Goal: Browse casually

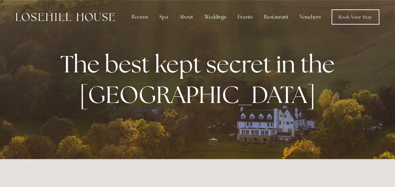
click at [300, 105] on p "The best kept secret in the [GEOGRAPHIC_DATA]" at bounding box center [198, 79] width 288 height 61
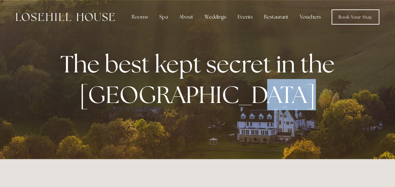
click at [300, 105] on p "The best kept secret in the [GEOGRAPHIC_DATA]" at bounding box center [198, 79] width 288 height 61
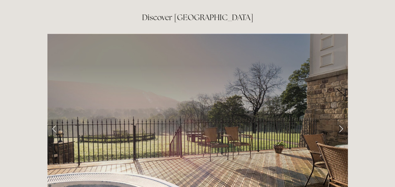
scroll to position [988, 0]
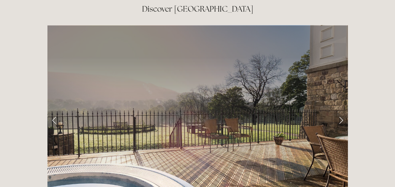
click at [341, 111] on link "Next Slide" at bounding box center [341, 120] width 14 height 19
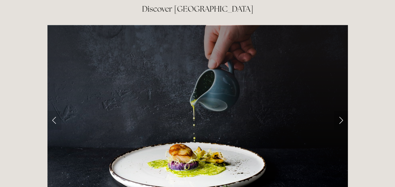
click at [341, 111] on link "Next Slide" at bounding box center [341, 120] width 14 height 19
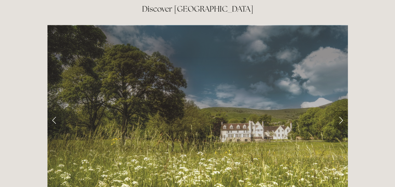
click at [341, 111] on link "Next Slide" at bounding box center [341, 120] width 14 height 19
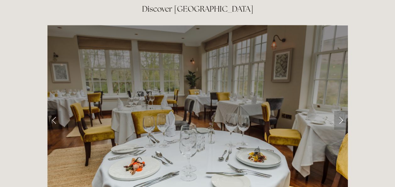
click at [341, 111] on link "Next Slide" at bounding box center [341, 120] width 14 height 19
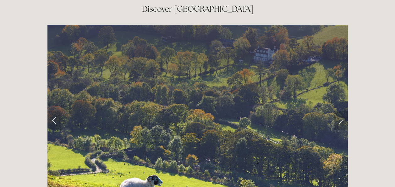
click at [341, 111] on link "Next Slide" at bounding box center [341, 120] width 14 height 19
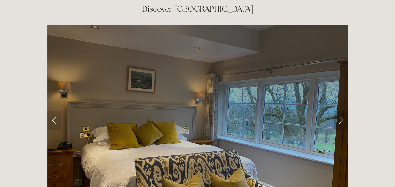
click at [341, 111] on link "Next Slide" at bounding box center [341, 120] width 14 height 19
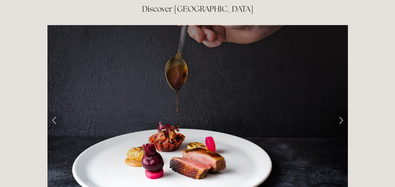
click at [341, 111] on link "Next Slide" at bounding box center [341, 120] width 14 height 19
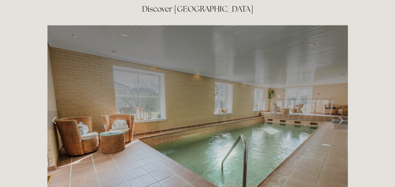
click at [341, 111] on link "Next Slide" at bounding box center [341, 120] width 14 height 19
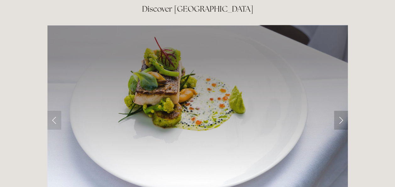
click at [341, 111] on link "Next Slide" at bounding box center [341, 120] width 14 height 19
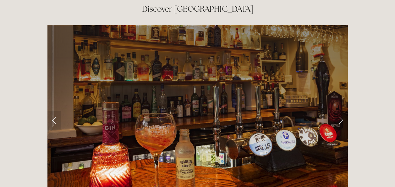
click at [341, 111] on link "Next Slide" at bounding box center [341, 120] width 14 height 19
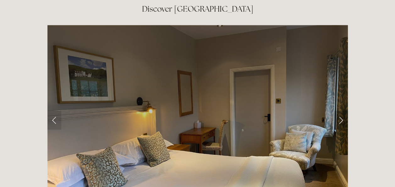
click at [341, 111] on link "Next Slide" at bounding box center [341, 120] width 14 height 19
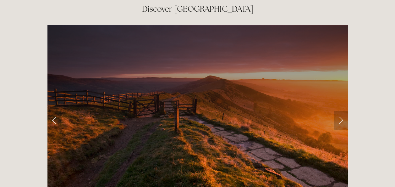
click at [340, 111] on link "Next Slide" at bounding box center [341, 120] width 14 height 19
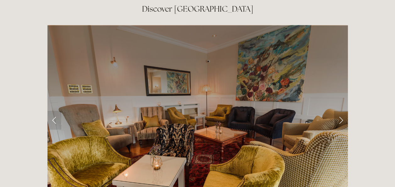
click at [340, 111] on link "Next Slide" at bounding box center [341, 120] width 14 height 19
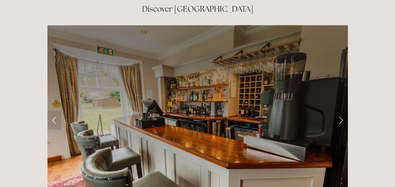
click at [340, 111] on link "Next Slide" at bounding box center [341, 120] width 14 height 19
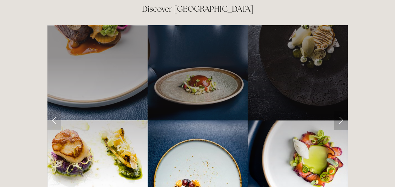
click at [340, 111] on link "Next Slide" at bounding box center [341, 120] width 14 height 19
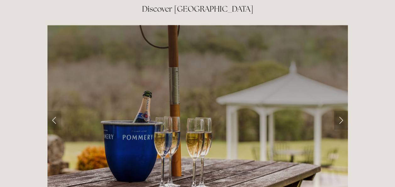
click at [340, 111] on link "Next Slide" at bounding box center [341, 120] width 14 height 19
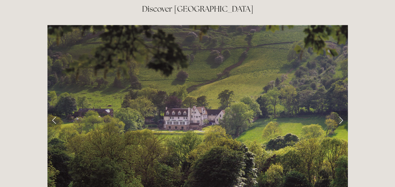
click at [340, 111] on link "Next Slide" at bounding box center [341, 120] width 14 height 19
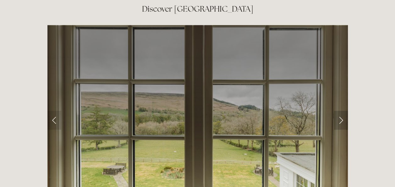
click at [340, 111] on link "Next Slide" at bounding box center [341, 120] width 14 height 19
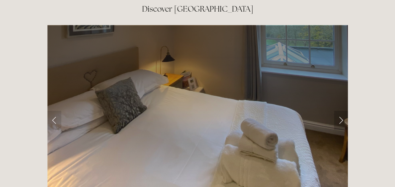
click at [340, 111] on link "Next Slide" at bounding box center [341, 120] width 14 height 19
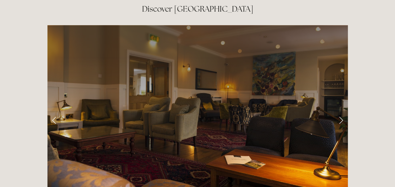
click at [340, 111] on link "Next Slide" at bounding box center [341, 120] width 14 height 19
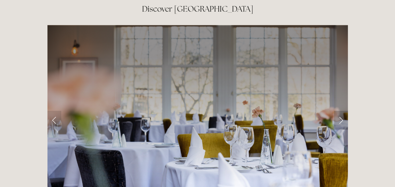
click at [340, 111] on link "Next Slide" at bounding box center [341, 120] width 14 height 19
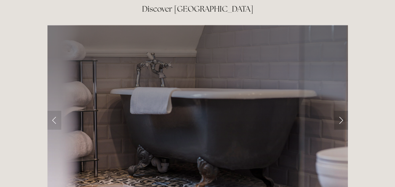
click at [340, 111] on link "Next Slide" at bounding box center [341, 120] width 14 height 19
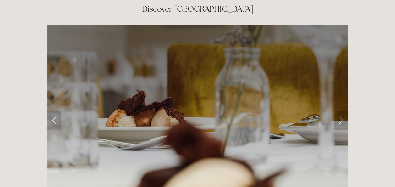
click at [340, 111] on link "Next Slide" at bounding box center [341, 120] width 14 height 19
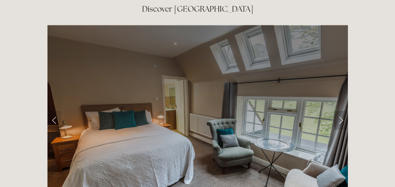
click at [340, 111] on link "Next Slide" at bounding box center [341, 120] width 14 height 19
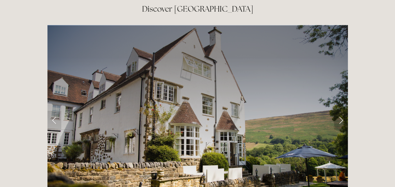
click at [340, 111] on link "Next Slide" at bounding box center [341, 120] width 14 height 19
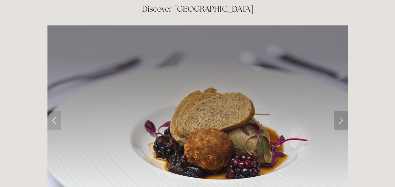
click at [340, 111] on link "Next Slide" at bounding box center [341, 120] width 14 height 19
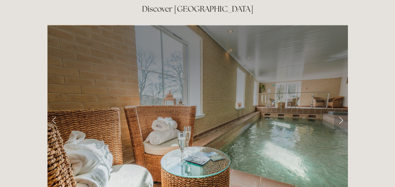
click at [340, 111] on link "Next Slide" at bounding box center [341, 120] width 14 height 19
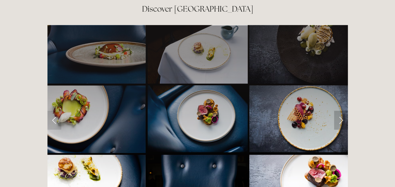
click at [340, 111] on link "Next Slide" at bounding box center [341, 120] width 14 height 19
